Goal: Task Accomplishment & Management: Use online tool/utility

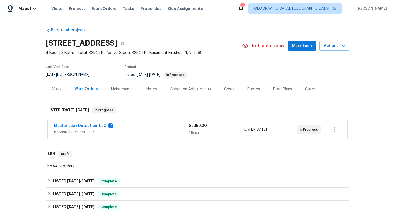
click at [128, 125] on div "Master Leak Detection, LLC 2" at bounding box center [121, 126] width 135 height 6
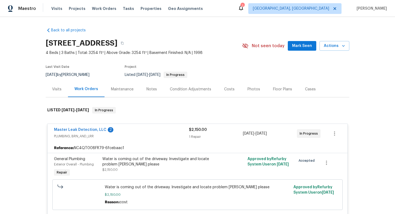
click at [134, 129] on div "Master Leak Detection, LLC 2" at bounding box center [121, 130] width 135 height 6
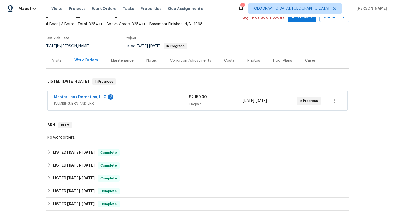
scroll to position [34, 0]
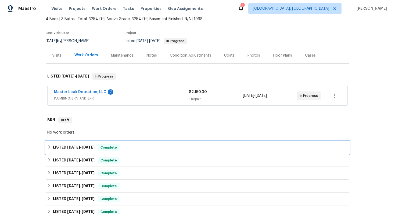
click at [132, 147] on div "LISTED 8/14/25 - 8/18/25 Complete" at bounding box center [197, 147] width 300 height 6
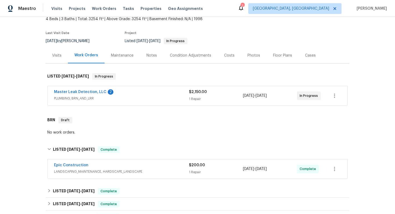
click at [137, 163] on div "Epic Construction" at bounding box center [121, 166] width 135 height 6
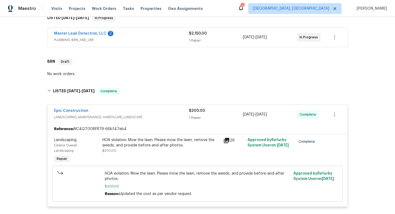
scroll to position [96, 0]
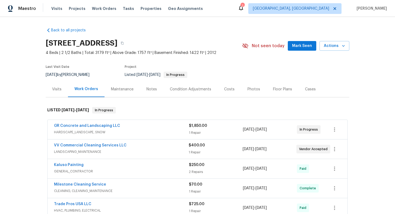
scroll to position [21, 0]
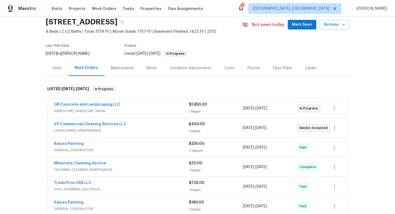
click at [155, 128] on div "VV Commercial Cleaning Services LLC" at bounding box center [121, 125] width 135 height 6
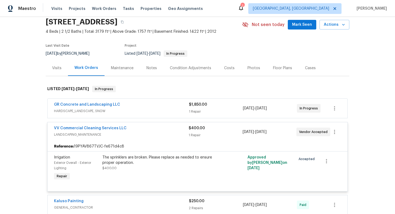
click at [149, 114] on span "HARDSCAPE_LANDSCAPE, SNOW" at bounding box center [121, 110] width 135 height 5
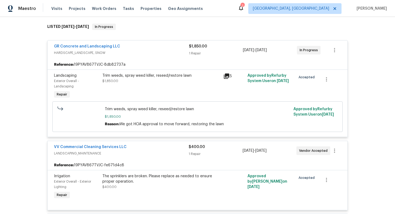
scroll to position [84, 0]
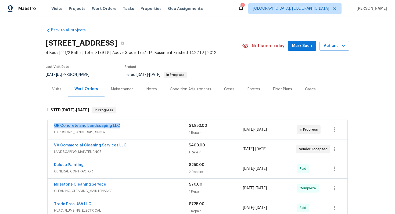
drag, startPoint x: 126, startPoint y: 130, endPoint x: 53, endPoint y: 129, distance: 72.8
click at [53, 130] on div "GR Concrete and Landscaping LLC HARDSCAPE_LANDSCAPE, SNOW $1,850.00 1 Repair 6/…" at bounding box center [198, 129] width 300 height 19
copy link "GR Concrete and Landscaping LLC"
click at [105, 129] on span "GR Concrete and Landscaping LLC" at bounding box center [87, 125] width 66 height 5
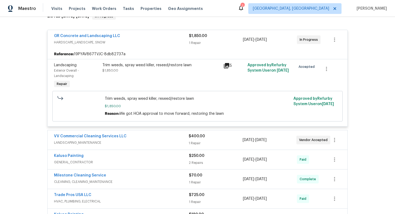
scroll to position [96, 0]
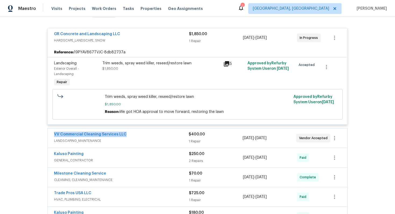
drag, startPoint x: 132, startPoint y: 139, endPoint x: 51, endPoint y: 138, distance: 80.5
click at [51, 138] on div "VV Commercial Cleaning Services LLC LANDSCAPING_MAINTENANCE $400.00 1 Repair 8/…" at bounding box center [198, 138] width 300 height 19
copy link "VV Commercial Cleaning Services LLC"
